Goal: Transaction & Acquisition: Purchase product/service

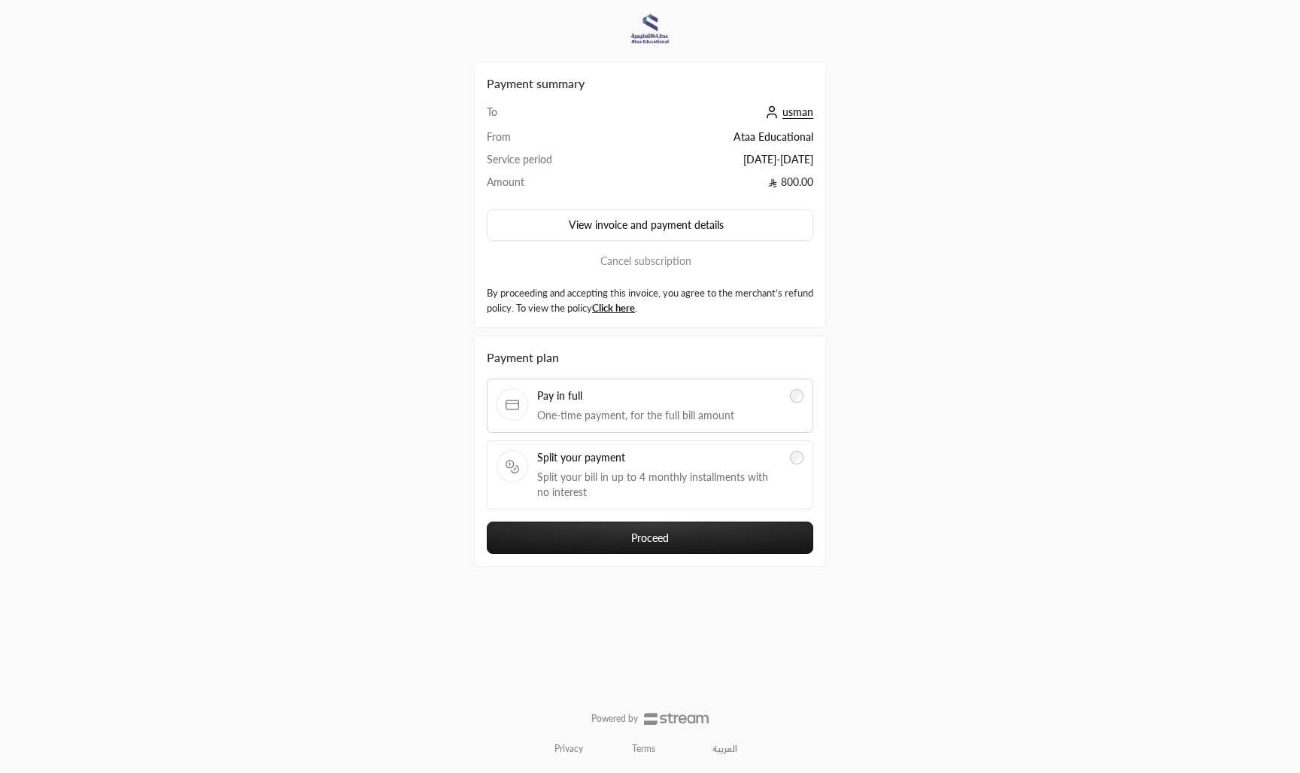
click at [703, 530] on button "Proceed" at bounding box center [650, 537] width 326 height 32
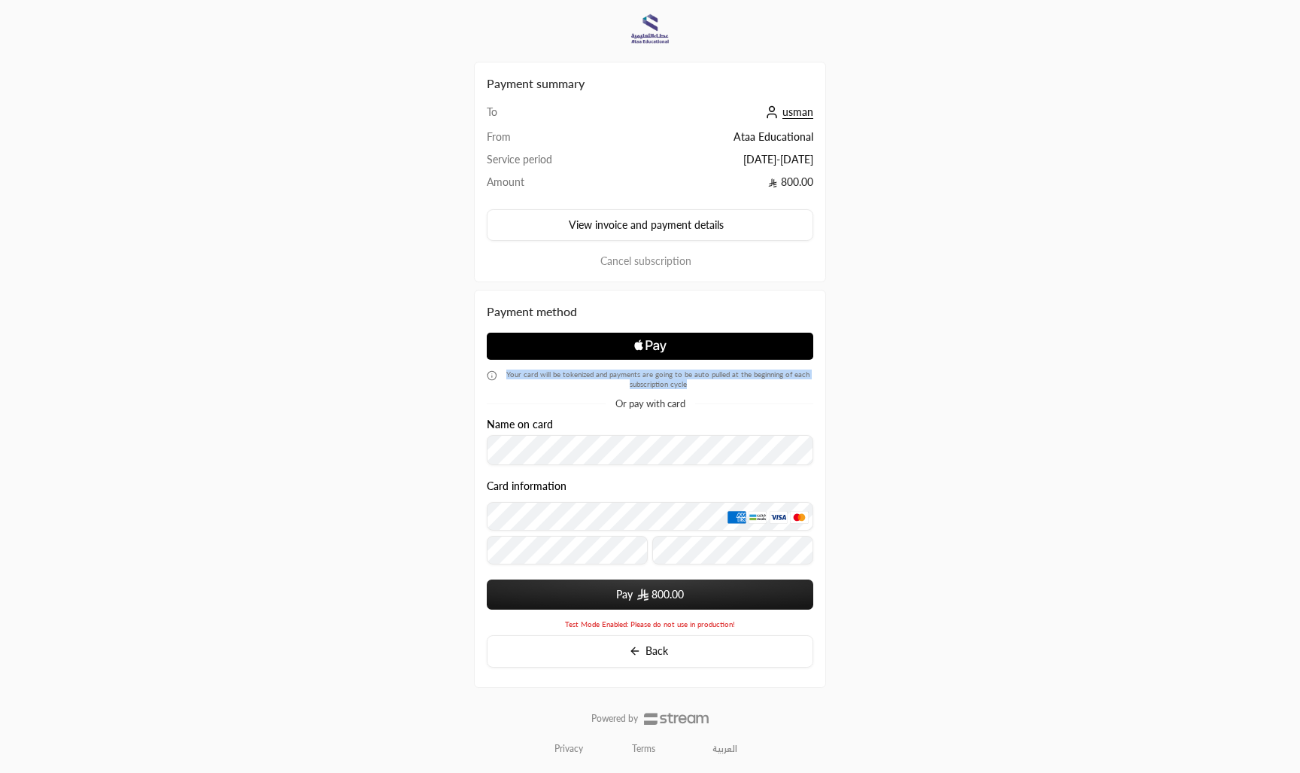
drag, startPoint x: 688, startPoint y: 383, endPoint x: 506, endPoint y: 377, distance: 182.9
click at [506, 377] on span "Your card will be tokenized and payments are going to be auto pulled at the beg…" at bounding box center [658, 379] width 310 height 20
copy span "Your card will be tokenized and payments are going to be auto pulled at the beg…"
click at [734, 748] on link "العربية" at bounding box center [724, 748] width 41 height 24
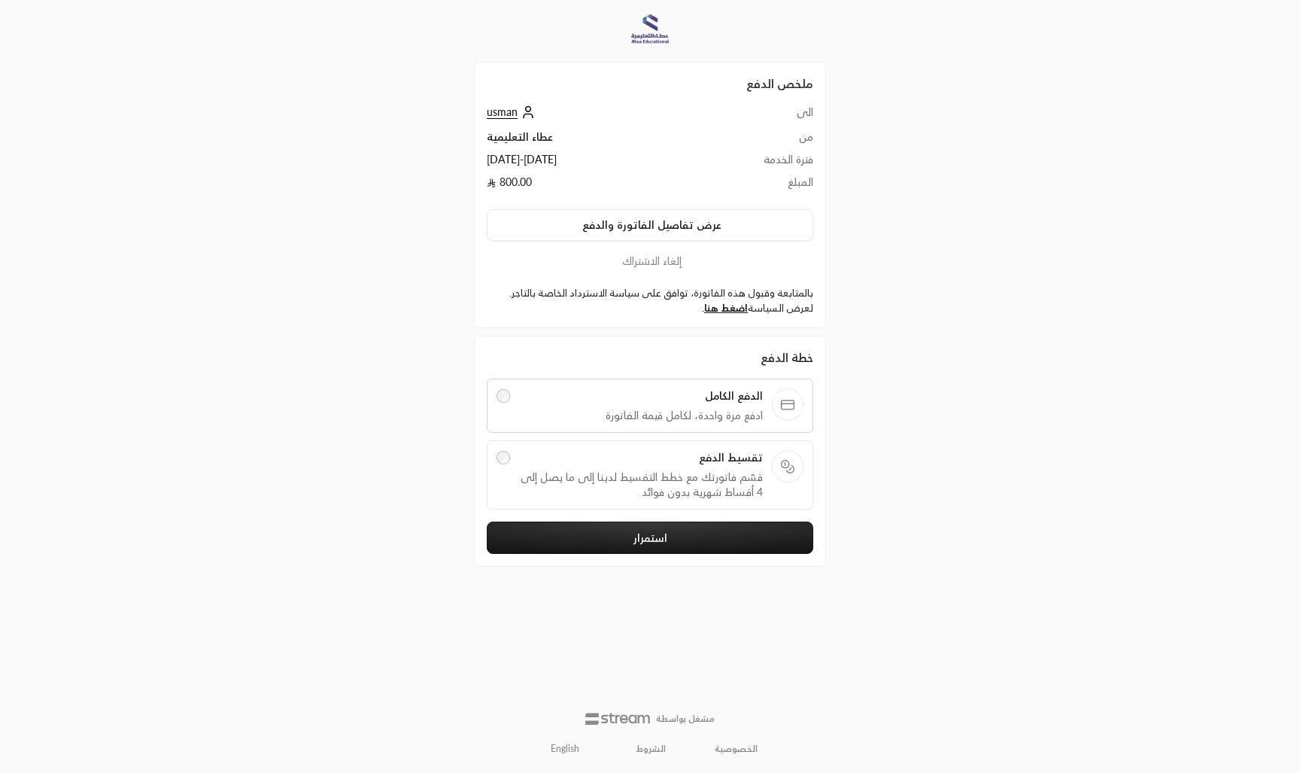
click at [720, 464] on span "تقسيط الدفع" at bounding box center [641, 457] width 244 height 15
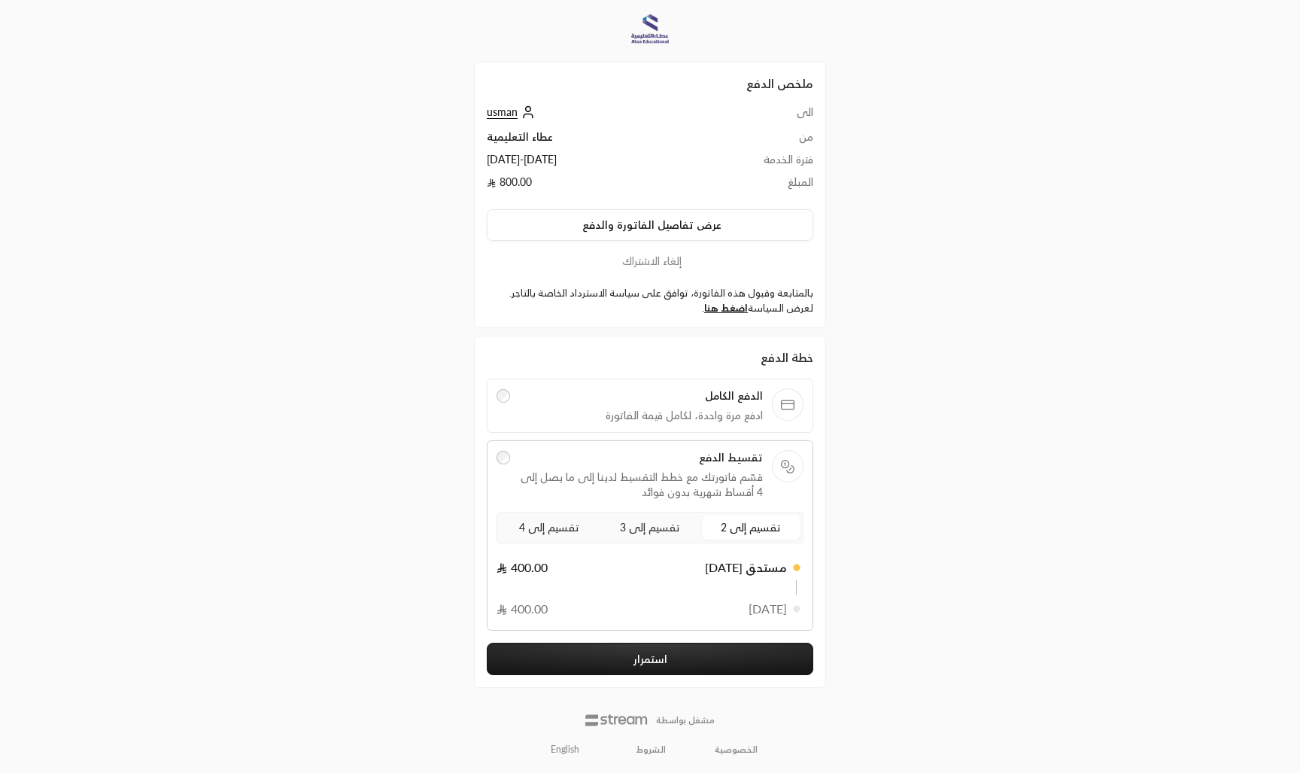
click at [601, 412] on span "ادفع مرة واحدة، لكامل قيمة الفاتورة" at bounding box center [641, 415] width 244 height 15
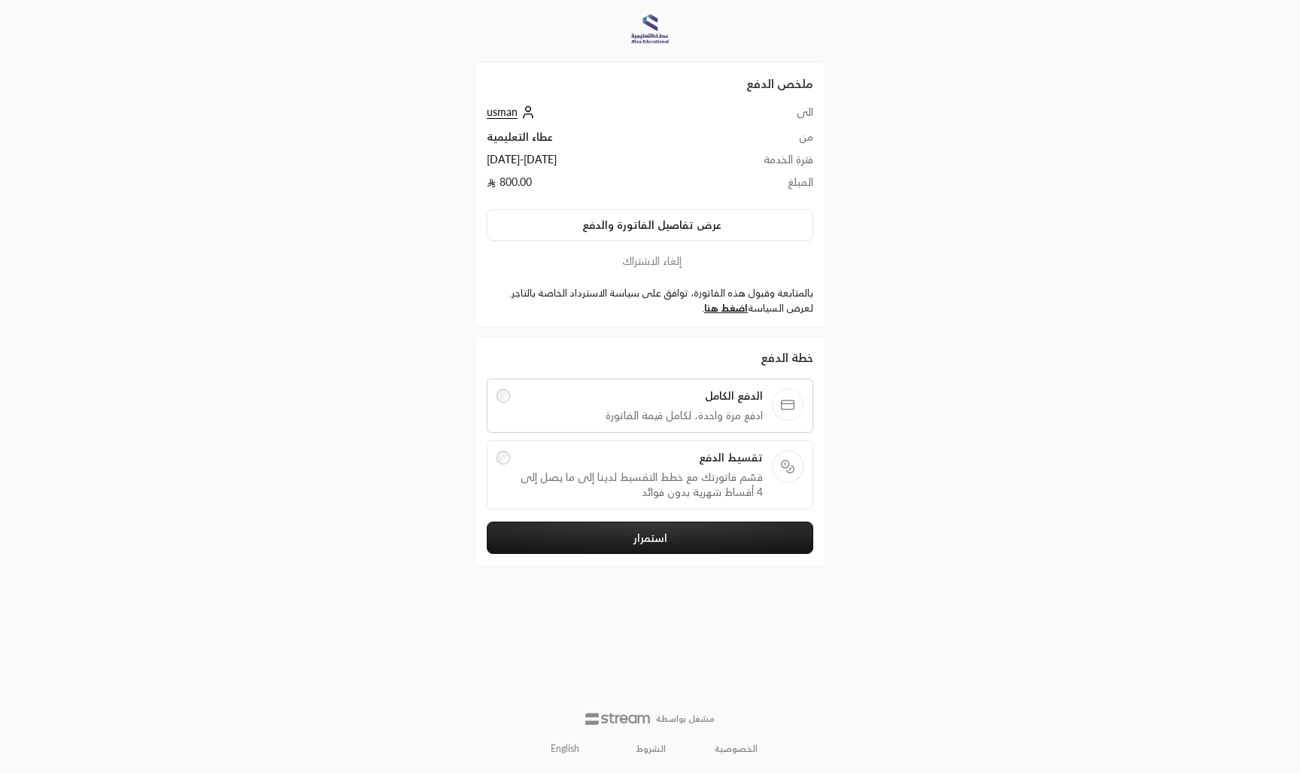
click at [611, 545] on button "استمرار" at bounding box center [650, 537] width 326 height 32
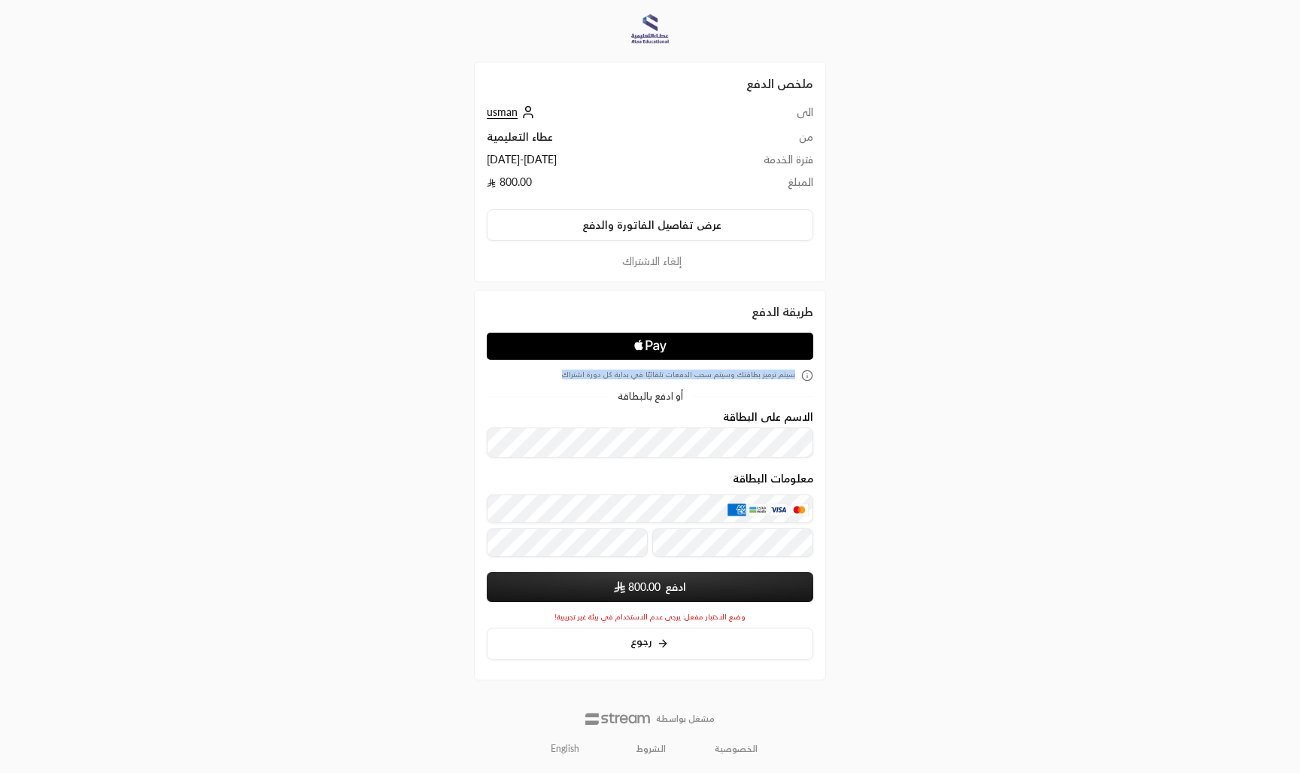
drag, startPoint x: 566, startPoint y: 376, endPoint x: 816, endPoint y: 366, distance: 250.7
click at [816, 366] on div "طريقة الدفع سيتم ترميز بطاقتك وسيتم سحب الدفعات تلقائيًا في بداية كل دورة اشترا…" at bounding box center [650, 485] width 352 height 390
copy span "سيتم ترميز بطاقتك وسيتم سحب الدفعات تلقائيًا في بداية كل دورة اشتراك"
click at [702, 379] on span "سيتم ترميز بطاقتك وسيتم سحب الدفعات تلقائيًا في بداية كل دورة اشتراك" at bounding box center [678, 375] width 233 height 12
drag, startPoint x: 567, startPoint y: 375, endPoint x: 824, endPoint y: 381, distance: 256.6
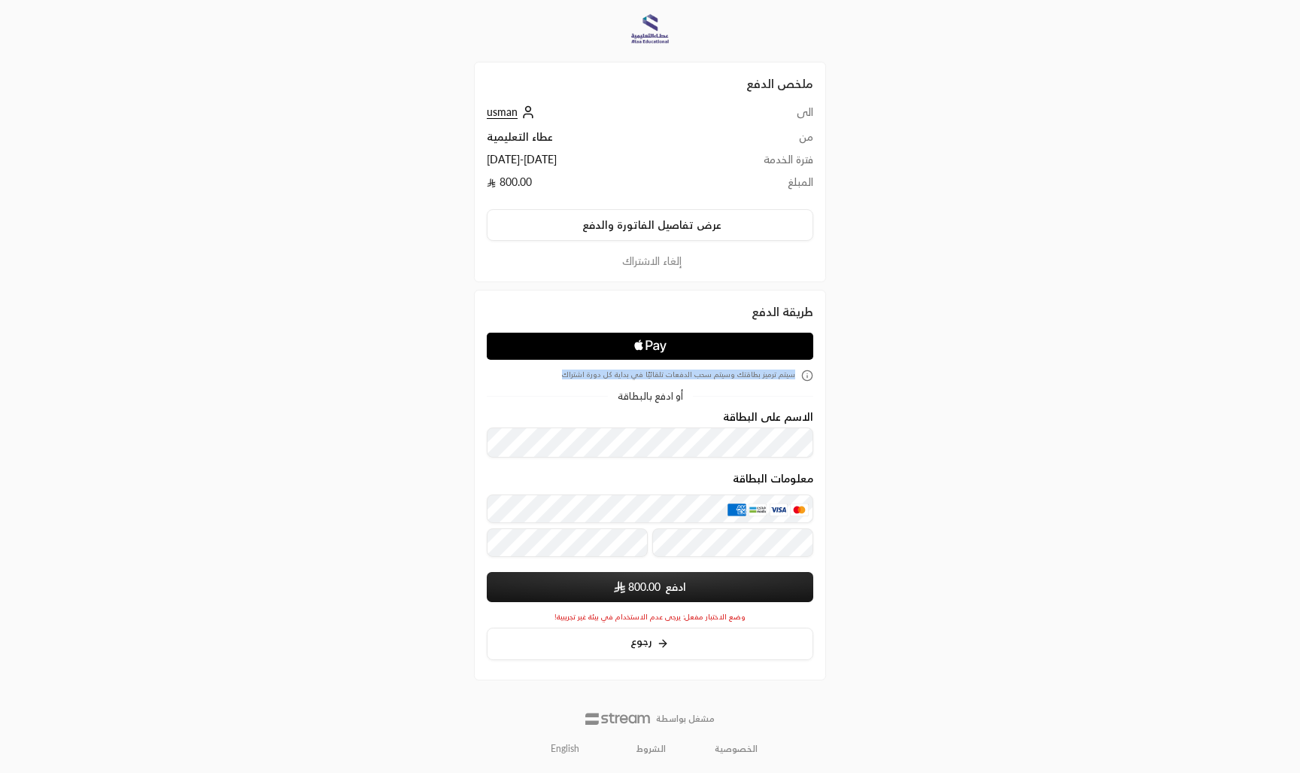
click at [824, 381] on div "طريقة الدفع سيتم ترميز بطاقتك وسيتم سحب الدفعات تلقائيًا في بداية كل دورة اشترا…" at bounding box center [650, 485] width 352 height 390
click at [574, 377] on span "سيتم ترميز بطاقتك وسيتم سحب الدفعات تلقائيًا في بداية كل دورة اشتراك" at bounding box center [678, 375] width 233 height 12
drag, startPoint x: 566, startPoint y: 378, endPoint x: 808, endPoint y: 372, distance: 241.5
click at [808, 372] on div "سيتم ترميز بطاقتك وسيتم سحب الدفعات تلقائيًا في بداية كل دورة اشتراك" at bounding box center [650, 375] width 326 height 12
click at [558, 377] on div "سيتم ترميز بطاقتك وسيتم سحب الدفعات تلقائيًا في بداية كل دورة اشتراك" at bounding box center [650, 375] width 326 height 12
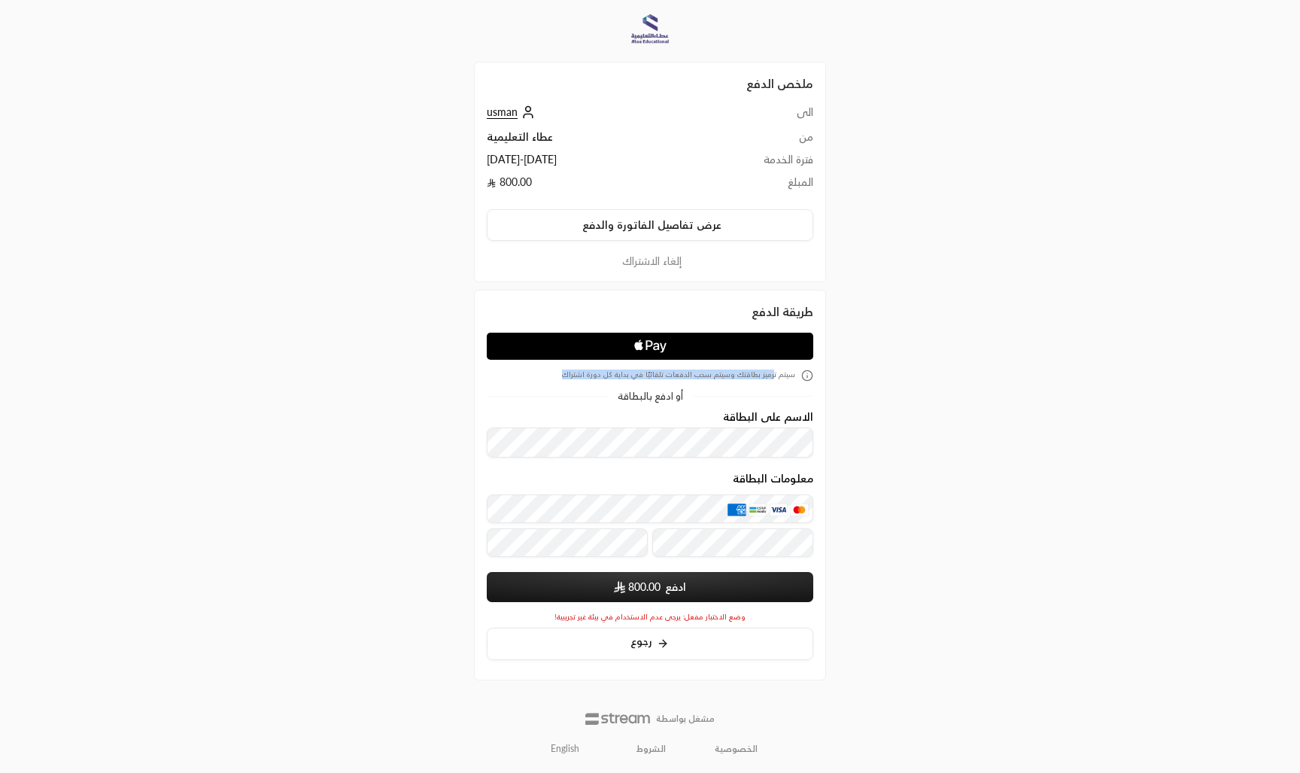
drag, startPoint x: 565, startPoint y: 375, endPoint x: 774, endPoint y: 375, distance: 209.1
click at [774, 375] on div "سيتم ترميز بطاقتك وسيتم سحب الدفعات تلقائيًا في بداية كل دورة اشتراك" at bounding box center [650, 375] width 326 height 12
drag, startPoint x: 796, startPoint y: 375, endPoint x: 565, endPoint y: 373, distance: 230.9
click at [565, 373] on div "سيتم ترميز بطاقتك وسيتم سحب الدفعات تلقائيًا في بداية كل دورة اشتراك" at bounding box center [650, 375] width 326 height 12
click at [662, 642] on icon at bounding box center [663, 643] width 12 height 12
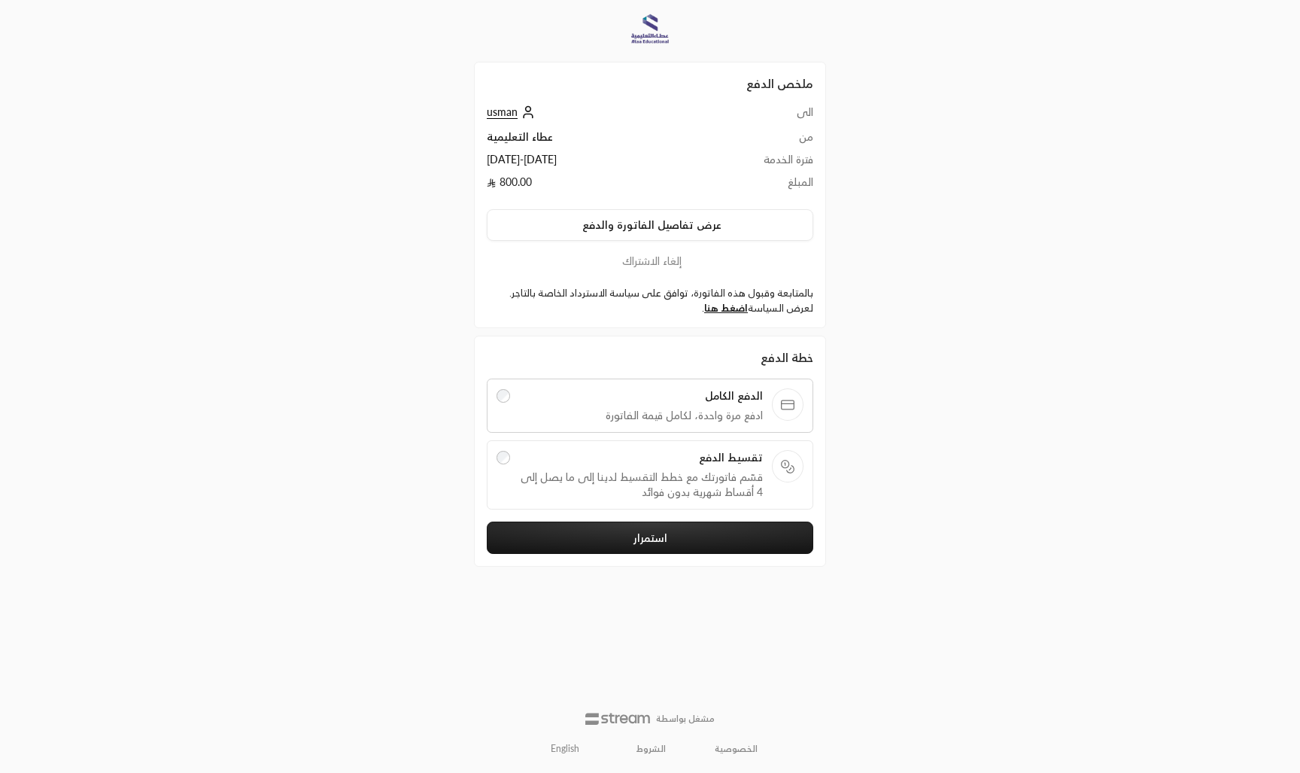
click at [653, 479] on span "قسّم فاتورتك مع خطط التقسيط لدينا إلى ما يصل إلى 4 أقساط شهرية بدون فوائد" at bounding box center [641, 484] width 244 height 30
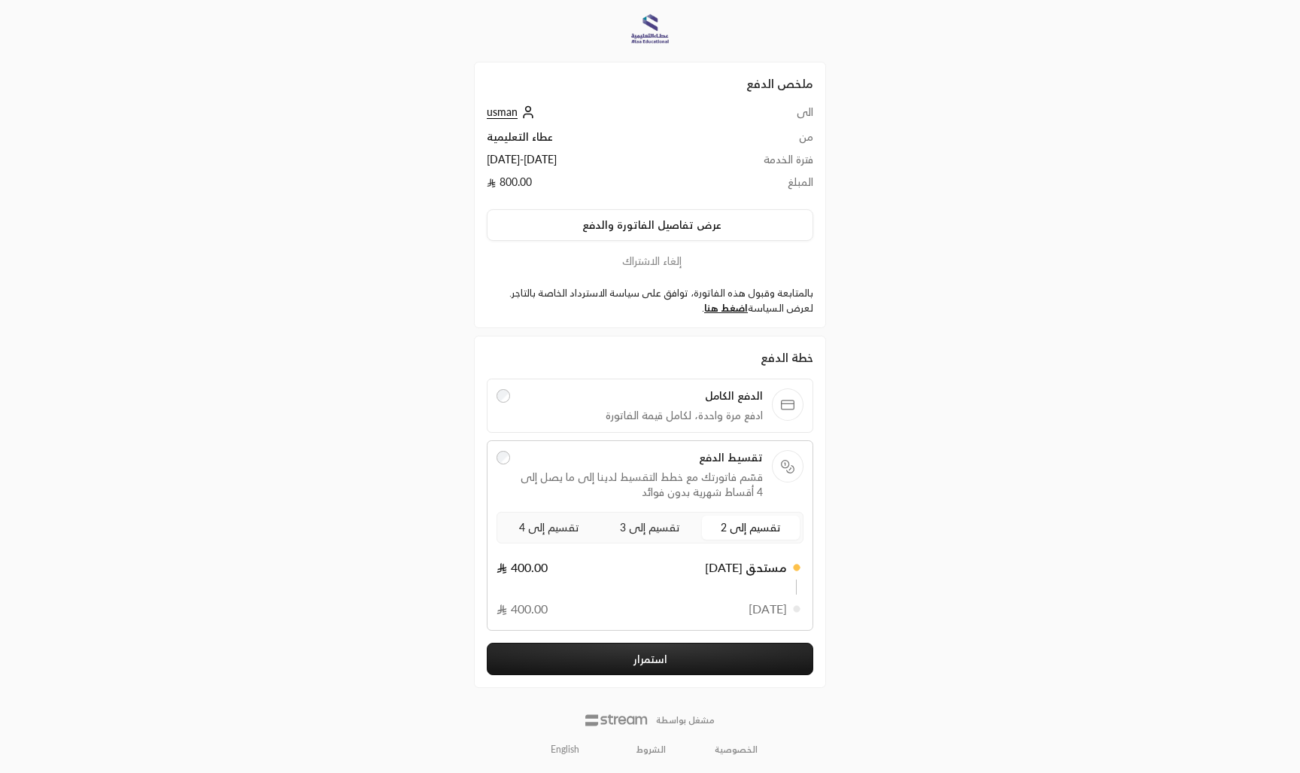
click at [640, 648] on button "استمرار" at bounding box center [650, 658] width 326 height 32
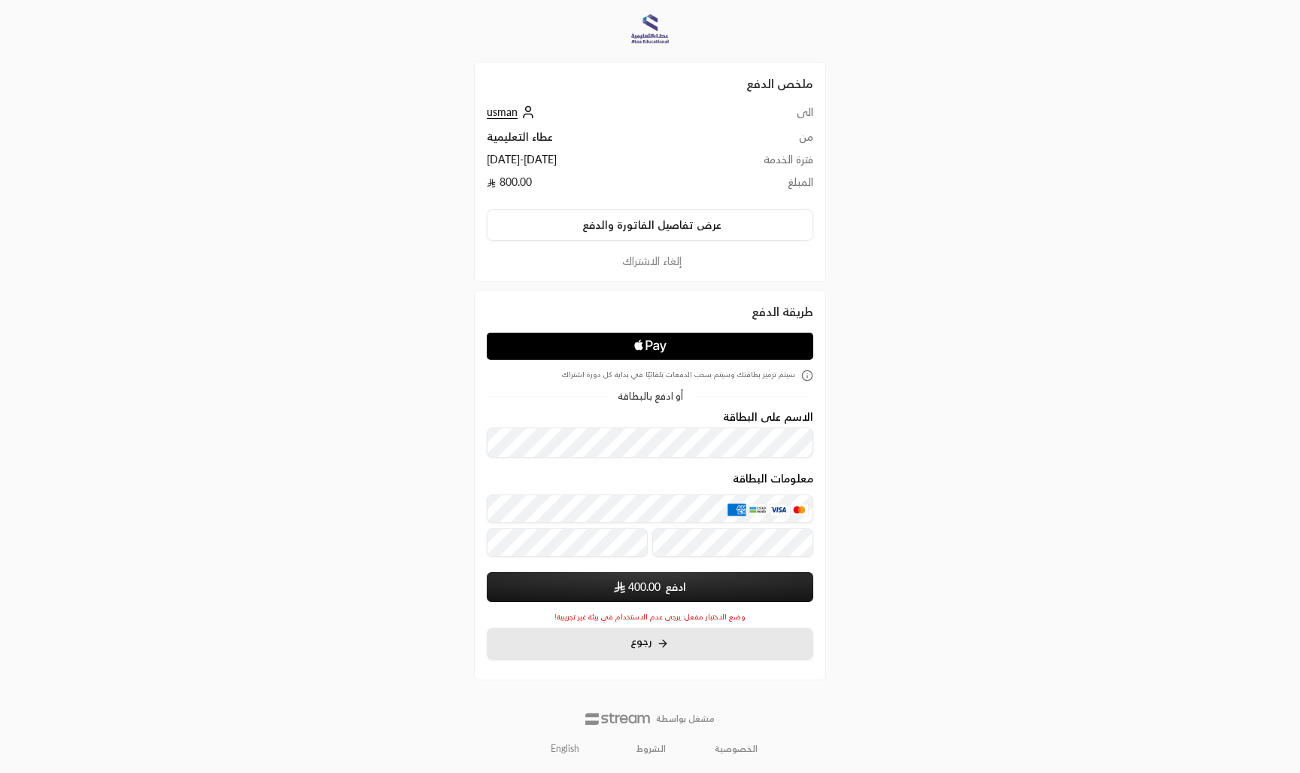
click at [692, 639] on button "رجوع" at bounding box center [650, 643] width 326 height 32
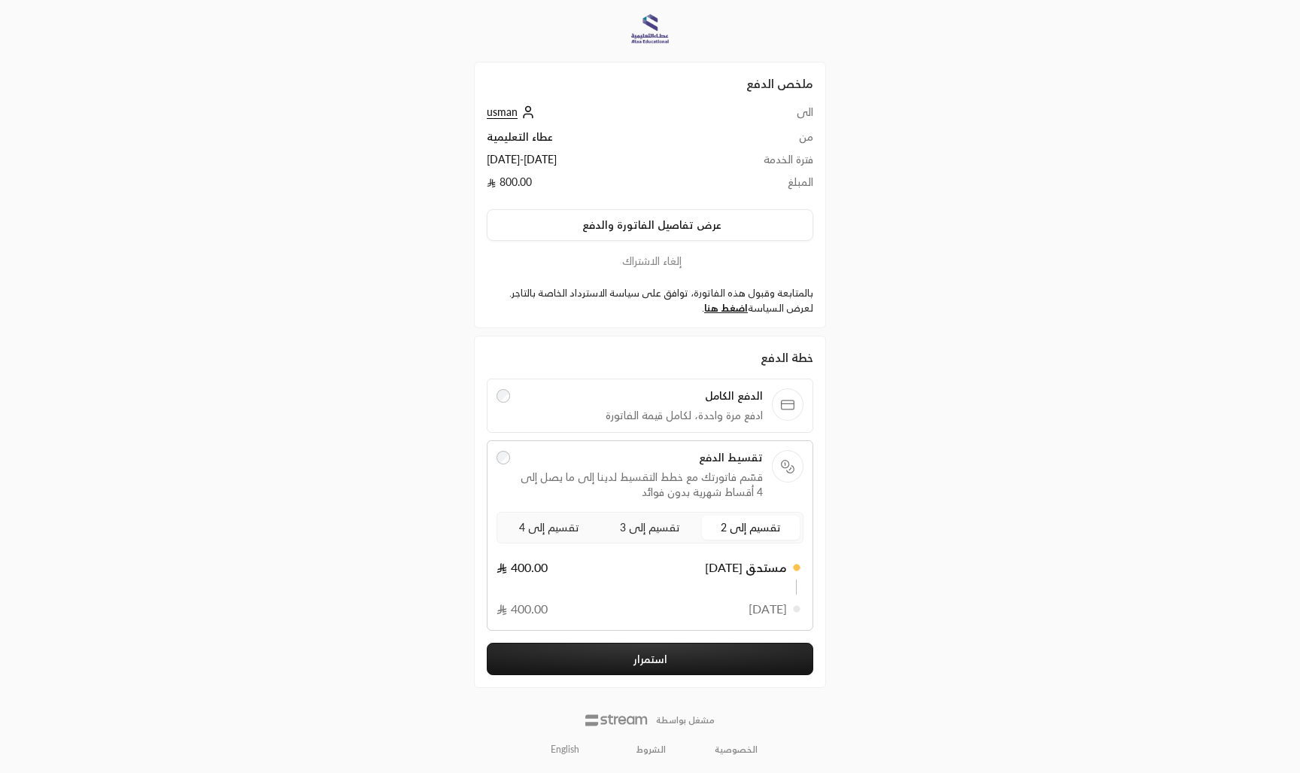
click at [696, 657] on button "استمرار" at bounding box center [650, 658] width 326 height 32
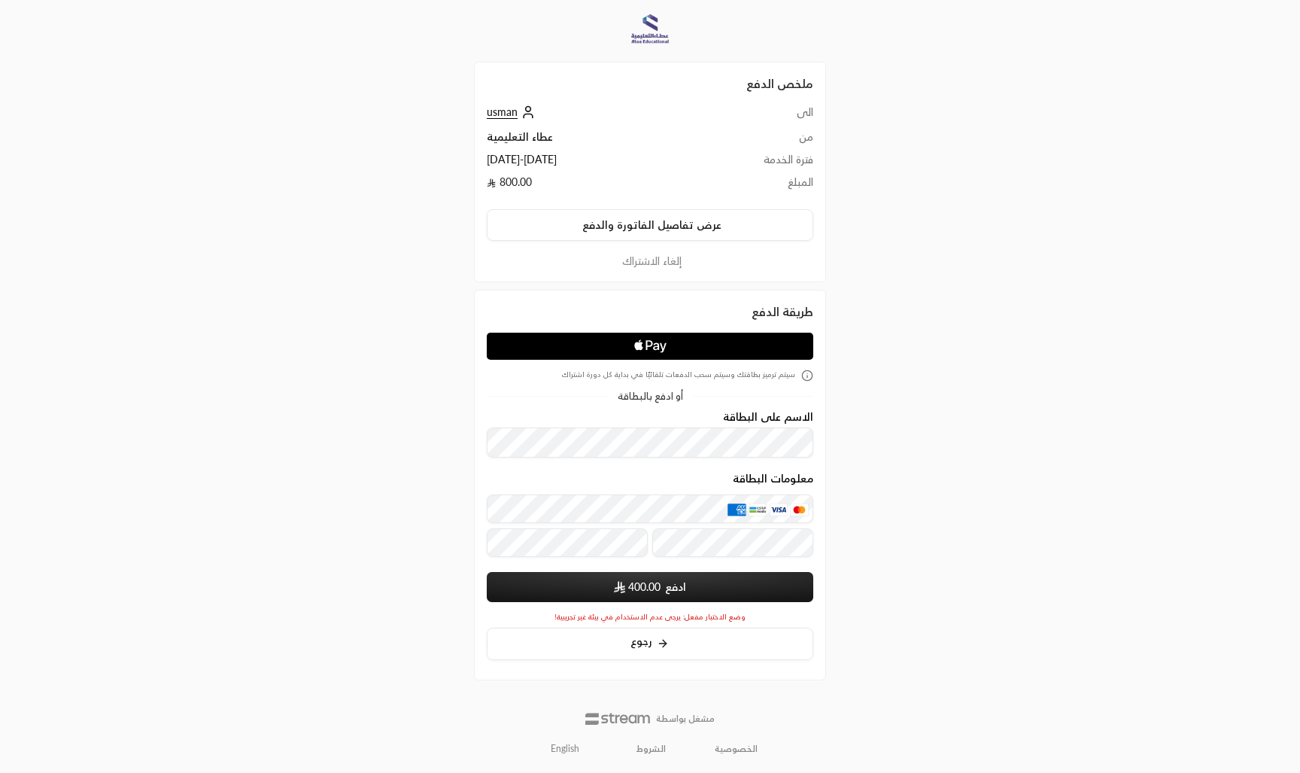
click at [570, 747] on link "English" at bounding box center [564, 748] width 45 height 24
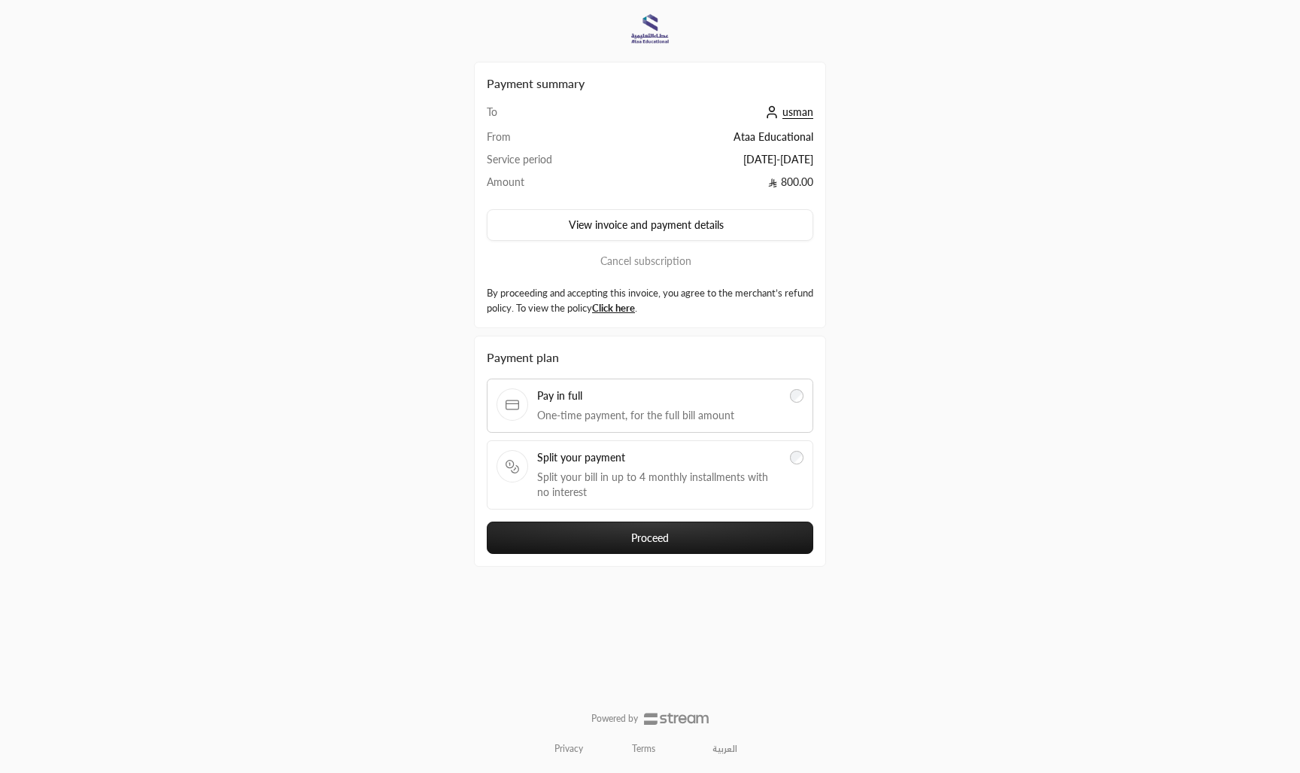
click at [669, 466] on div "Split your payment Split your bill in up to 4 monthly installments with no inte…" at bounding box center [659, 475] width 244 height 50
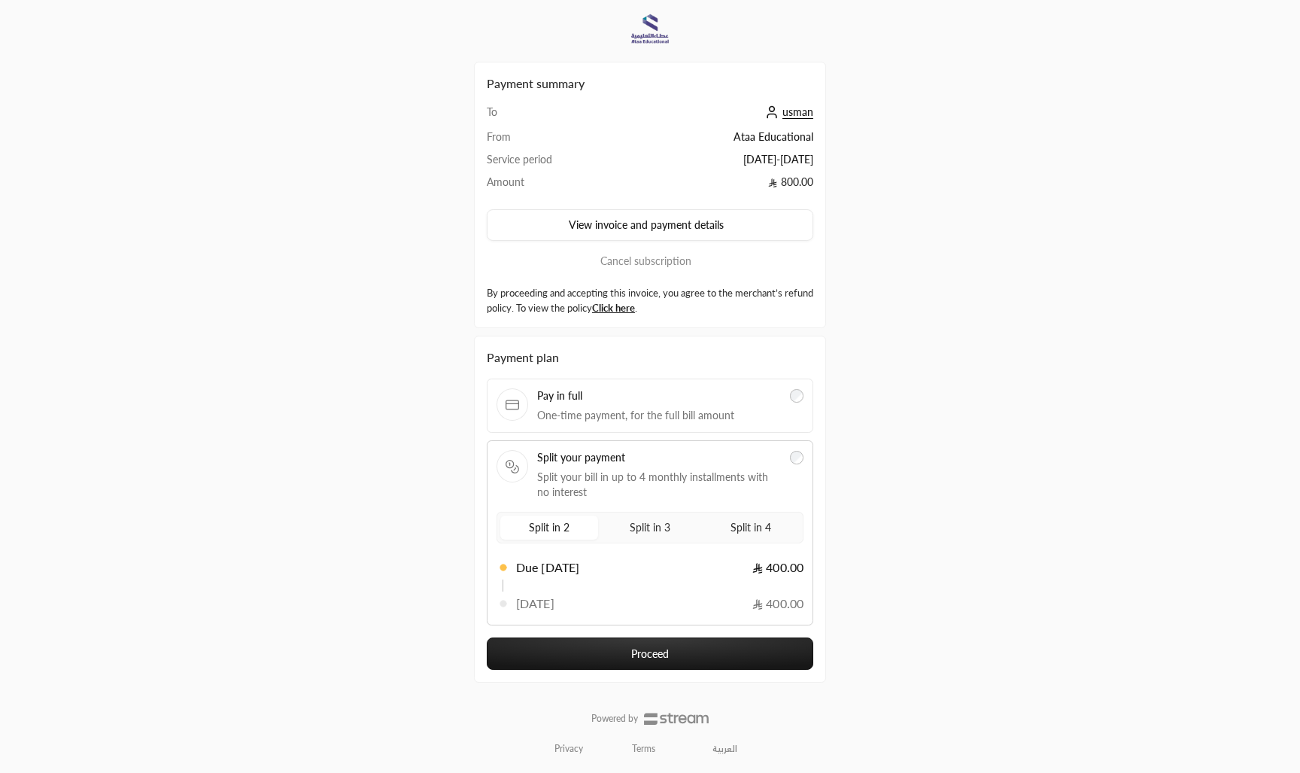
click at [686, 658] on button "Proceed" at bounding box center [650, 653] width 326 height 32
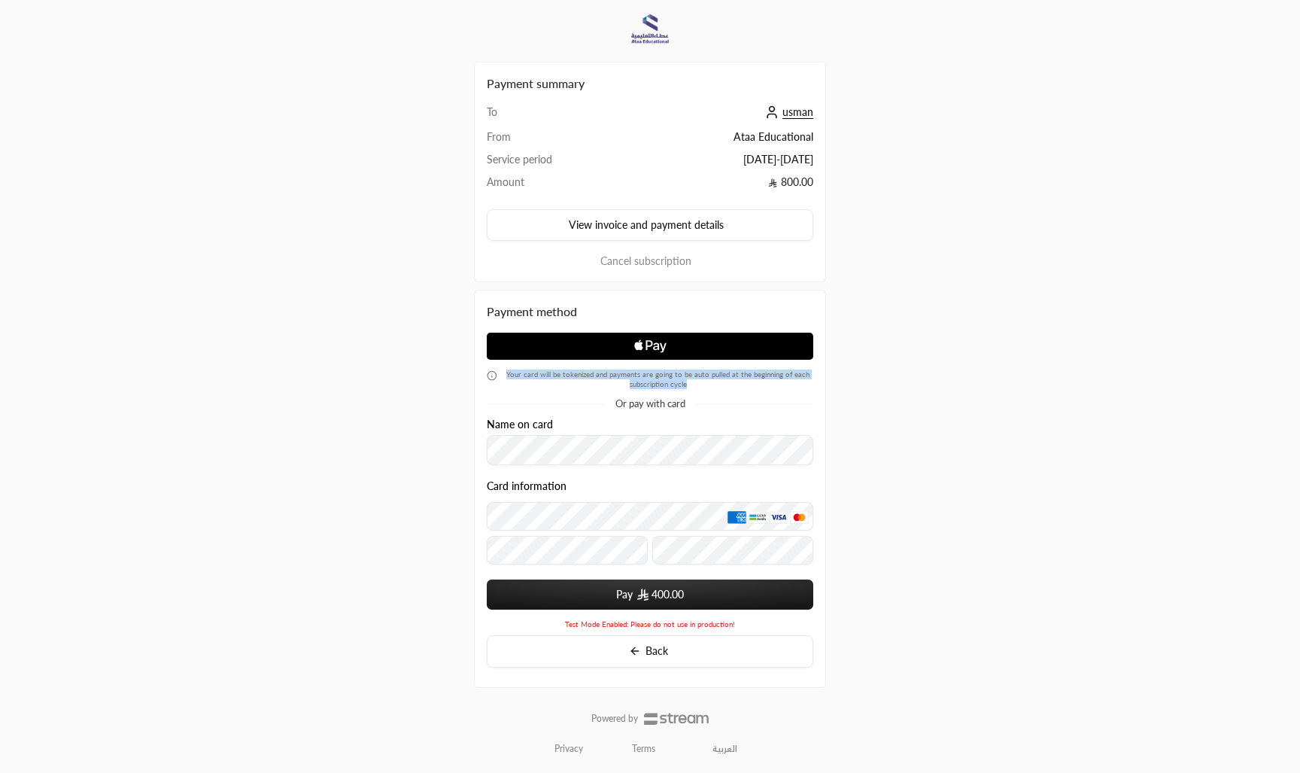
drag, startPoint x: 507, startPoint y: 372, endPoint x: 723, endPoint y: 387, distance: 216.4
click at [723, 387] on span "Your card will be tokenized and payments are going to be auto pulled at the beg…" at bounding box center [658, 379] width 310 height 20
click at [713, 384] on span "Your card will be tokenized and payments are going to be auto pulled at the beg…" at bounding box center [658, 379] width 310 height 20
drag, startPoint x: 713, startPoint y: 384, endPoint x: 492, endPoint y: 362, distance: 222.2
click at [492, 362] on div "Your card will be tokenized and payments are going to be auto pulled at the beg…" at bounding box center [650, 370] width 326 height 76
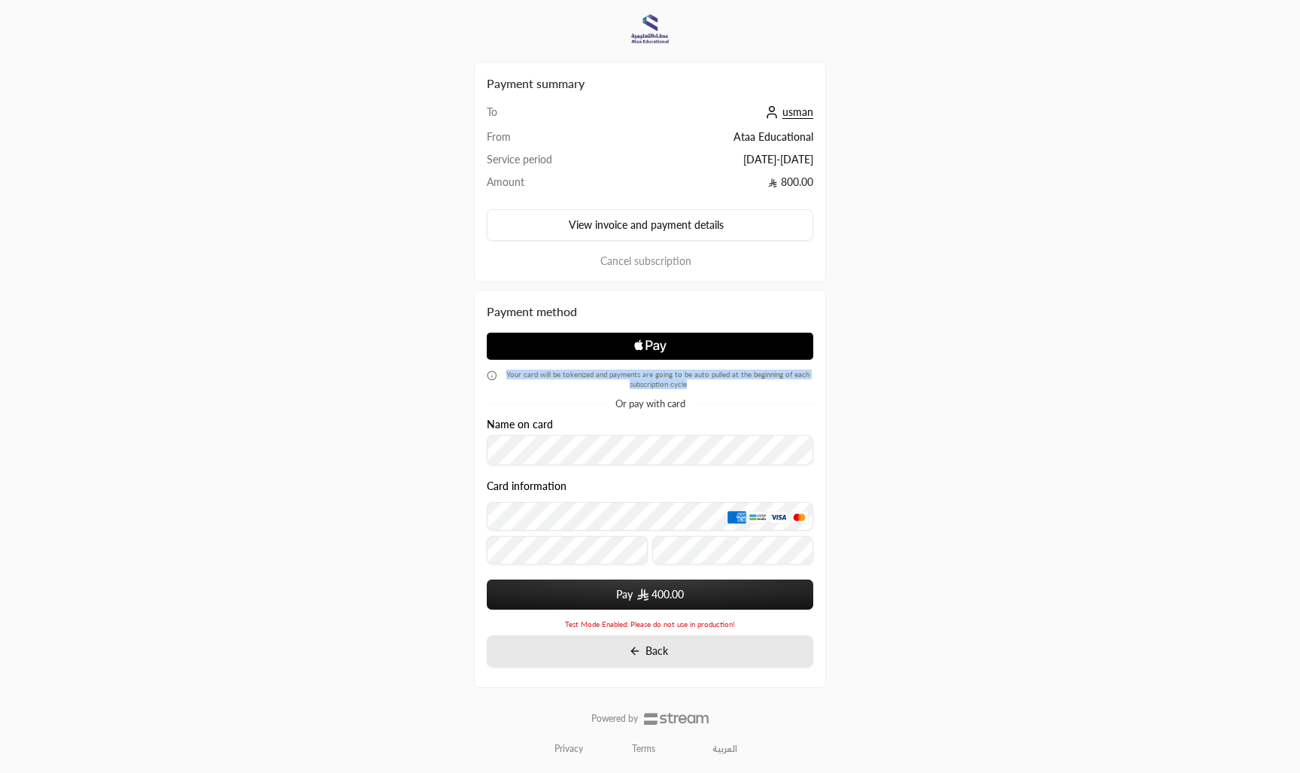
click at [609, 648] on button "Back" at bounding box center [650, 651] width 326 height 32
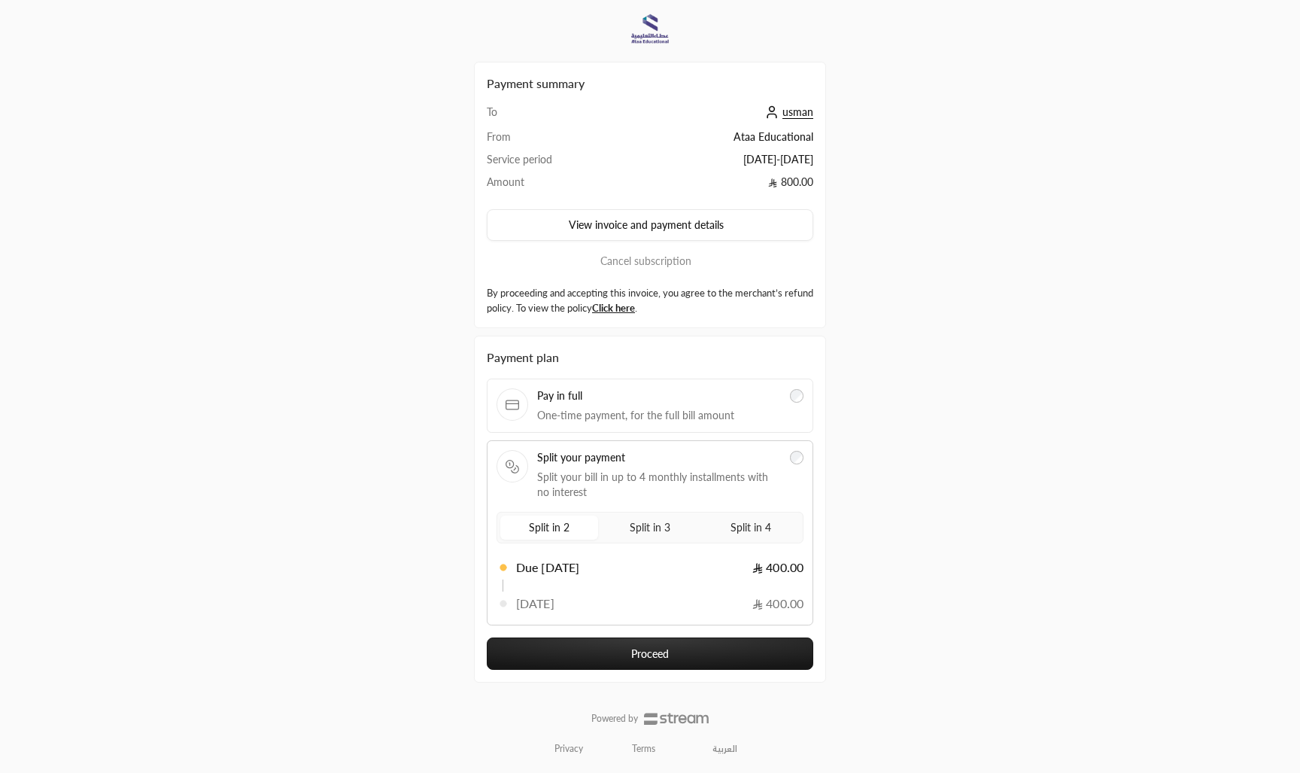
click at [656, 408] on span "One-time payment, for the full bill amount" at bounding box center [659, 415] width 244 height 15
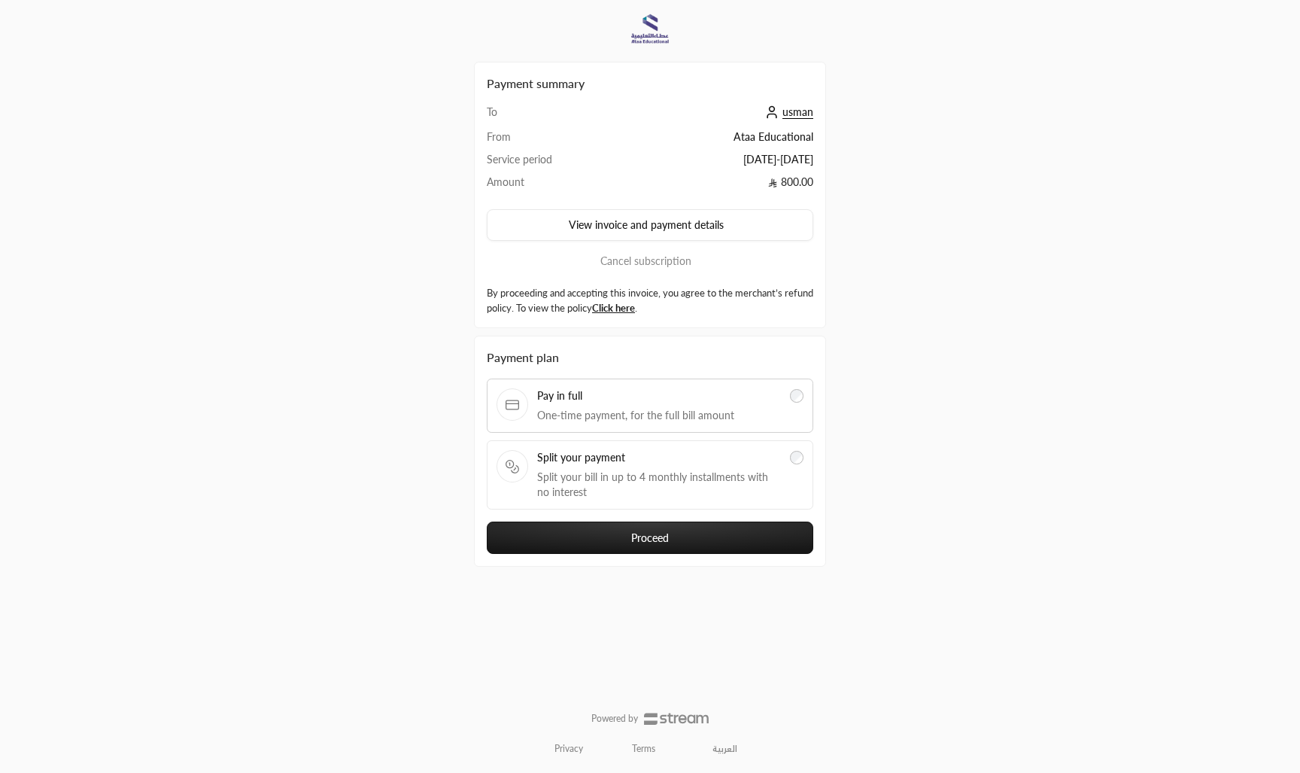
click at [699, 544] on button "Proceed" at bounding box center [650, 537] width 326 height 32
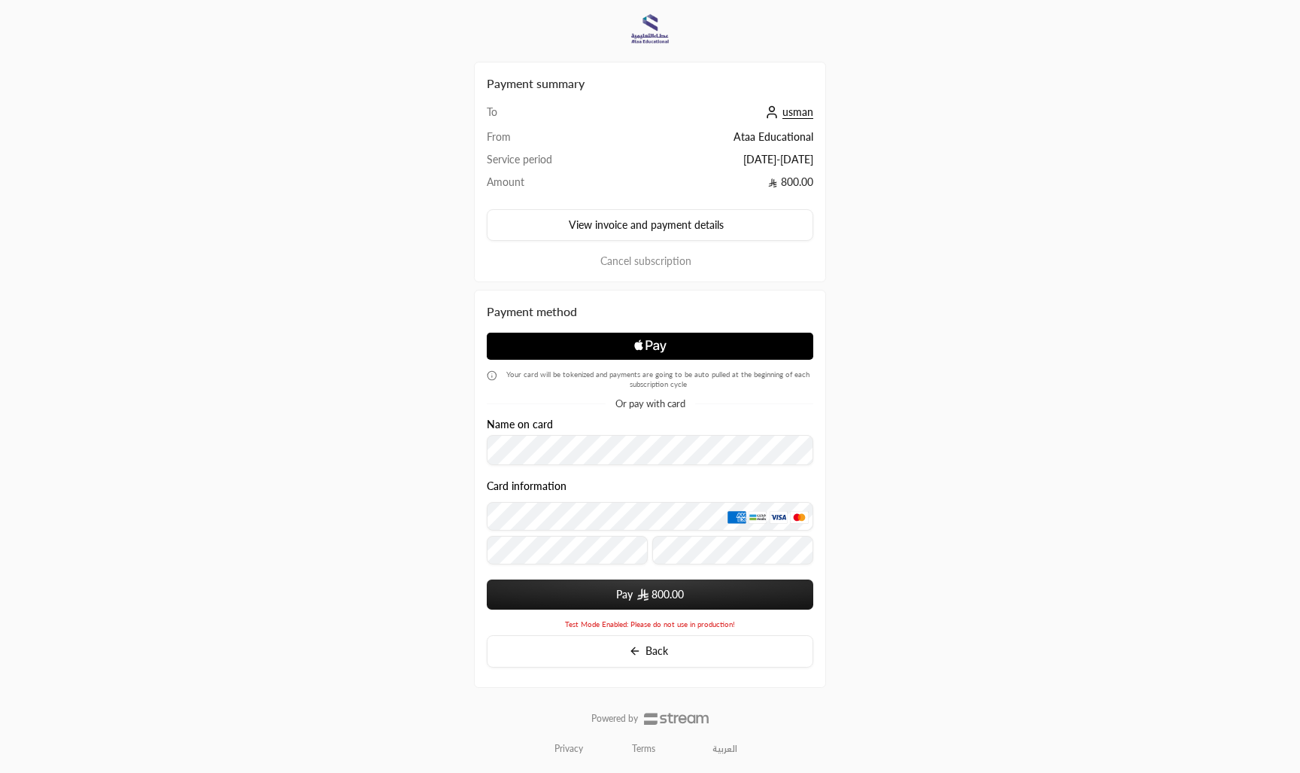
click at [685, 350] on icon "Apple Logo" at bounding box center [650, 345] width 163 height 27
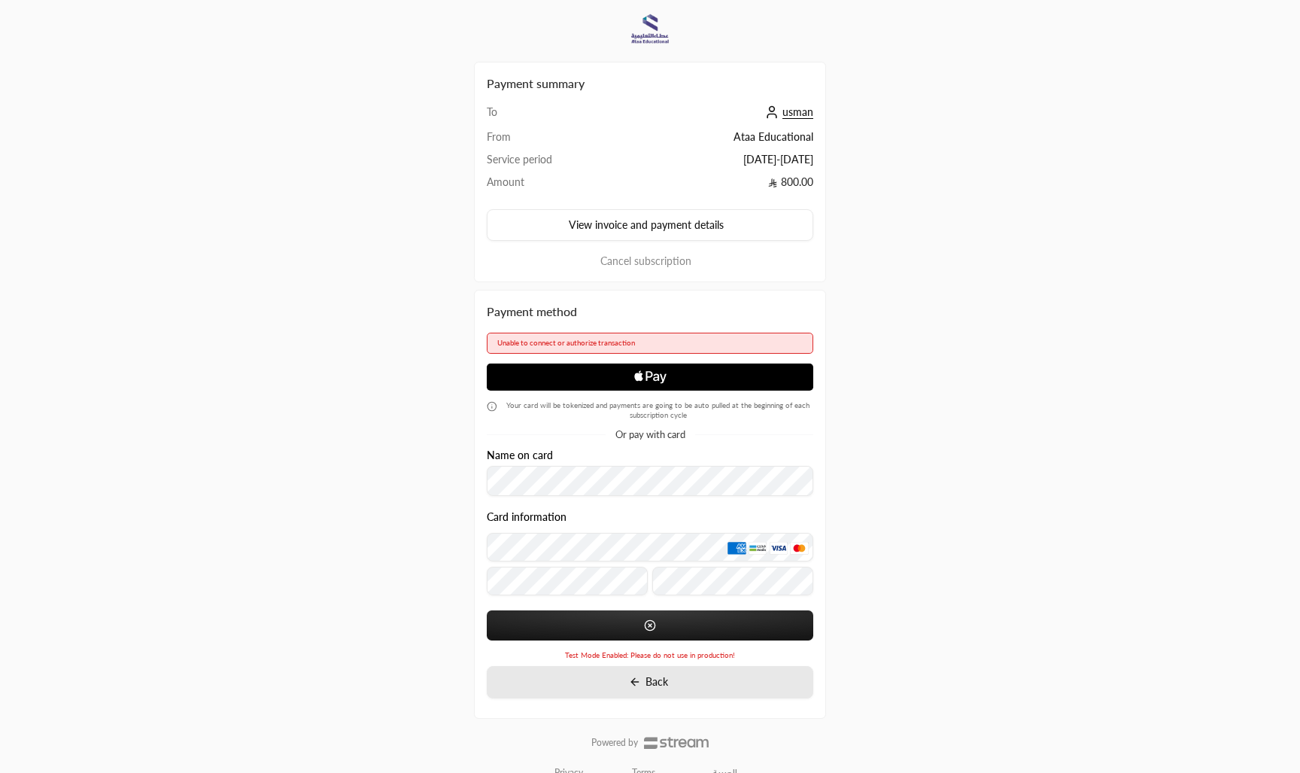
click at [657, 678] on span "Back" at bounding box center [656, 681] width 23 height 13
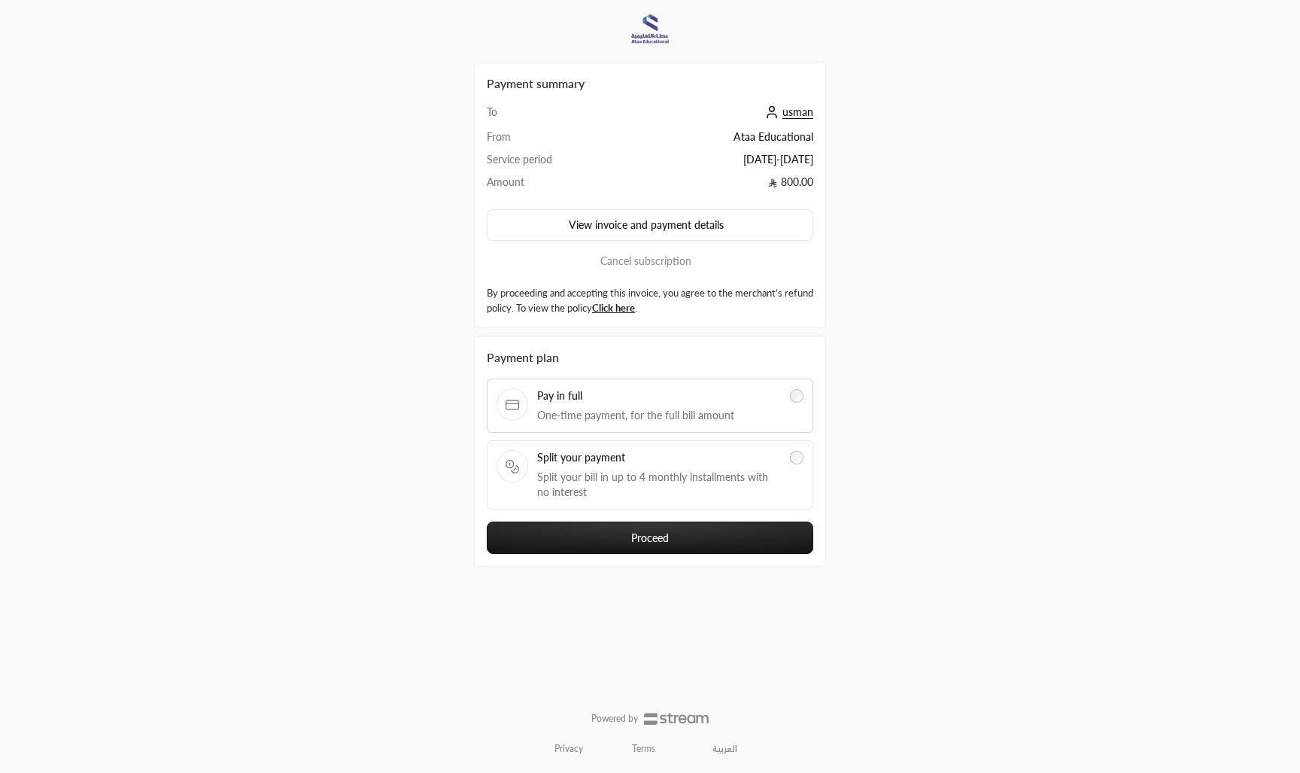
click at [728, 460] on span "Split your payment" at bounding box center [659, 457] width 244 height 15
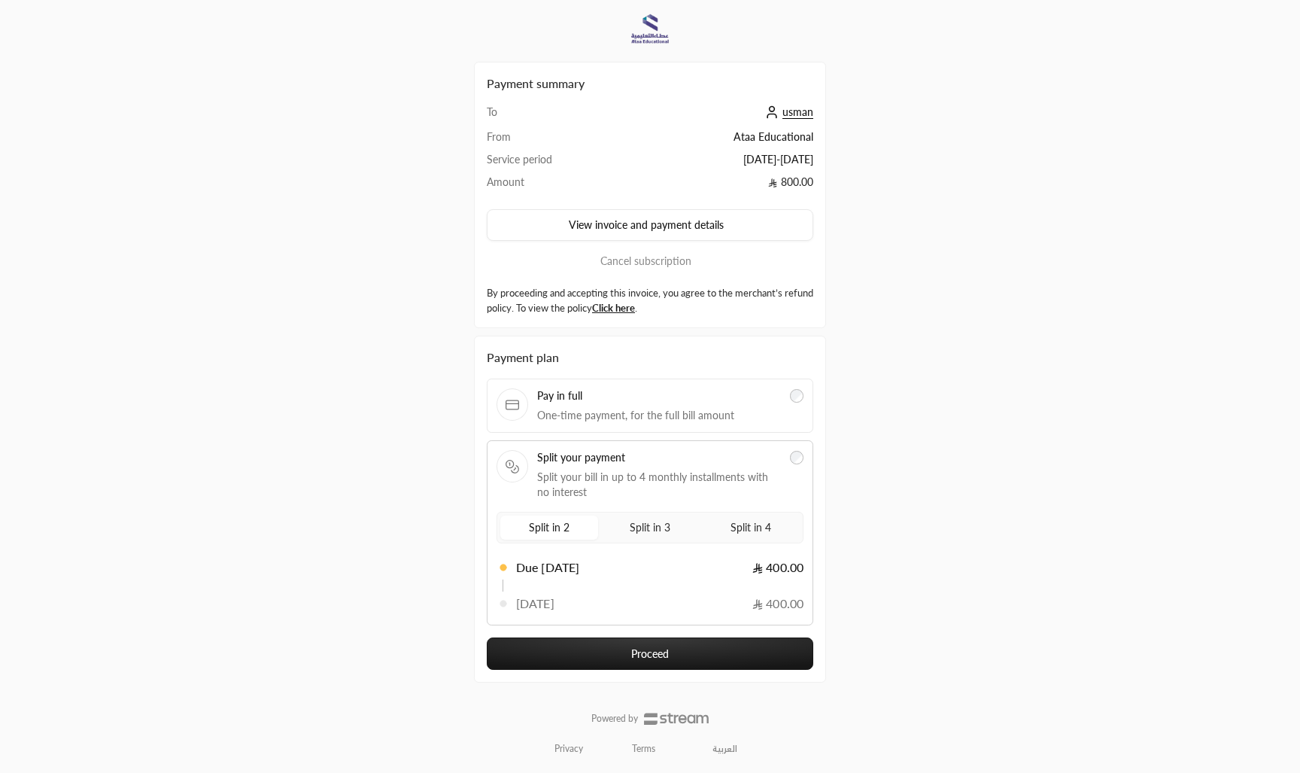
click at [724, 417] on span "One-time payment, for the full bill amount" at bounding box center [659, 415] width 244 height 15
